Goal: Task Accomplishment & Management: Use online tool/utility

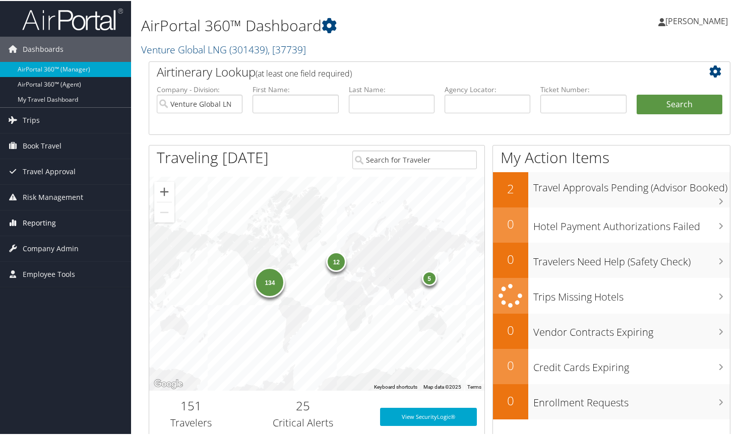
click at [37, 221] on span "Reporting" at bounding box center [39, 222] width 33 height 25
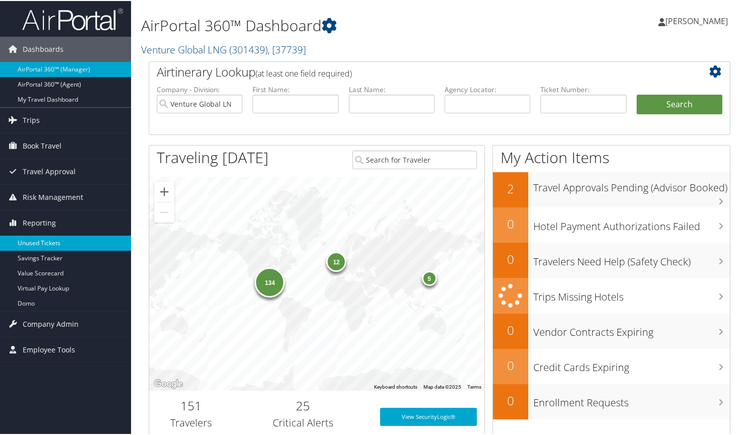
click at [30, 241] on link "Unused Tickets" at bounding box center [65, 242] width 131 height 15
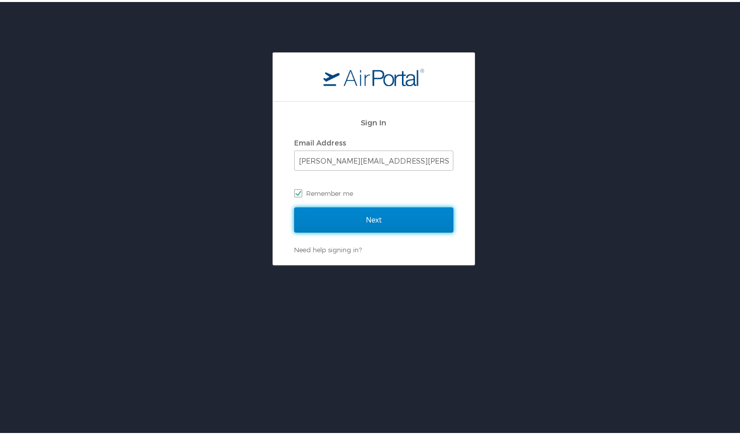
click at [385, 217] on input "Next" at bounding box center [373, 218] width 159 height 25
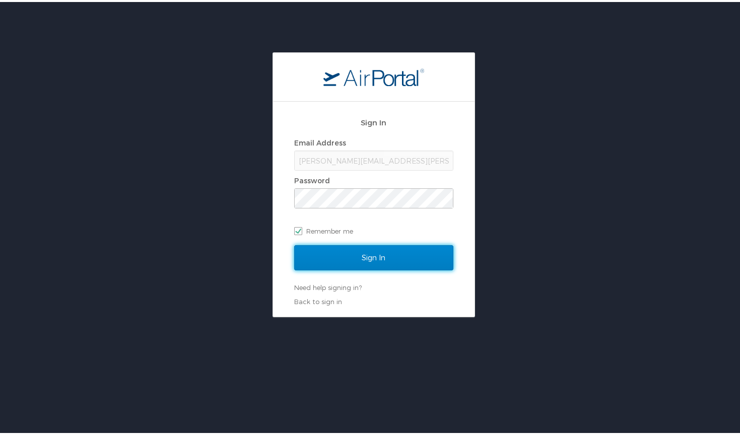
click at [388, 248] on input "Sign In" at bounding box center [373, 255] width 159 height 25
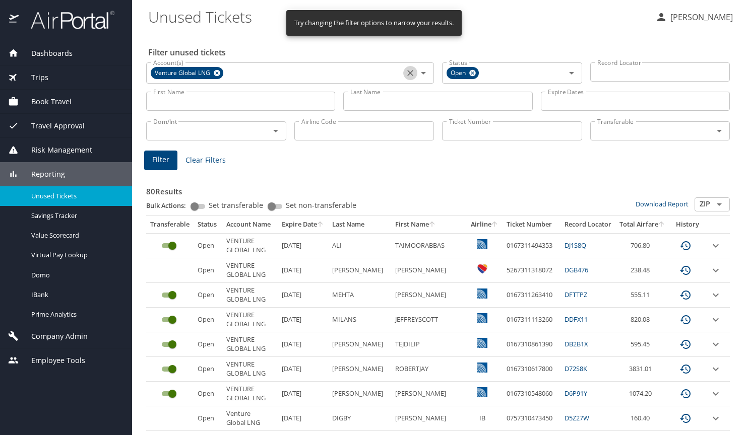
click at [407, 77] on icon "Clear" at bounding box center [410, 73] width 10 height 10
